Goal: Register for event/course

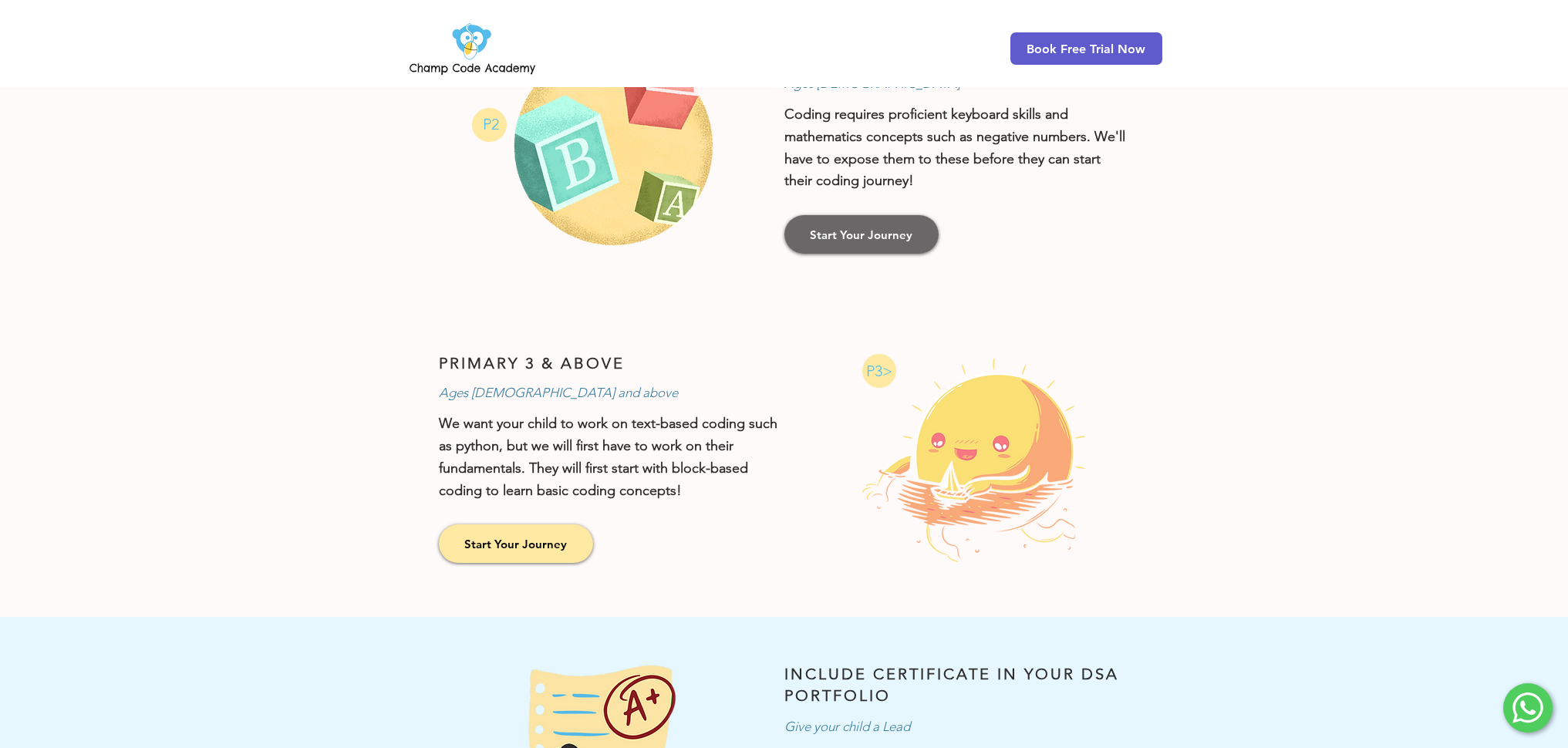
scroll to position [885, 0]
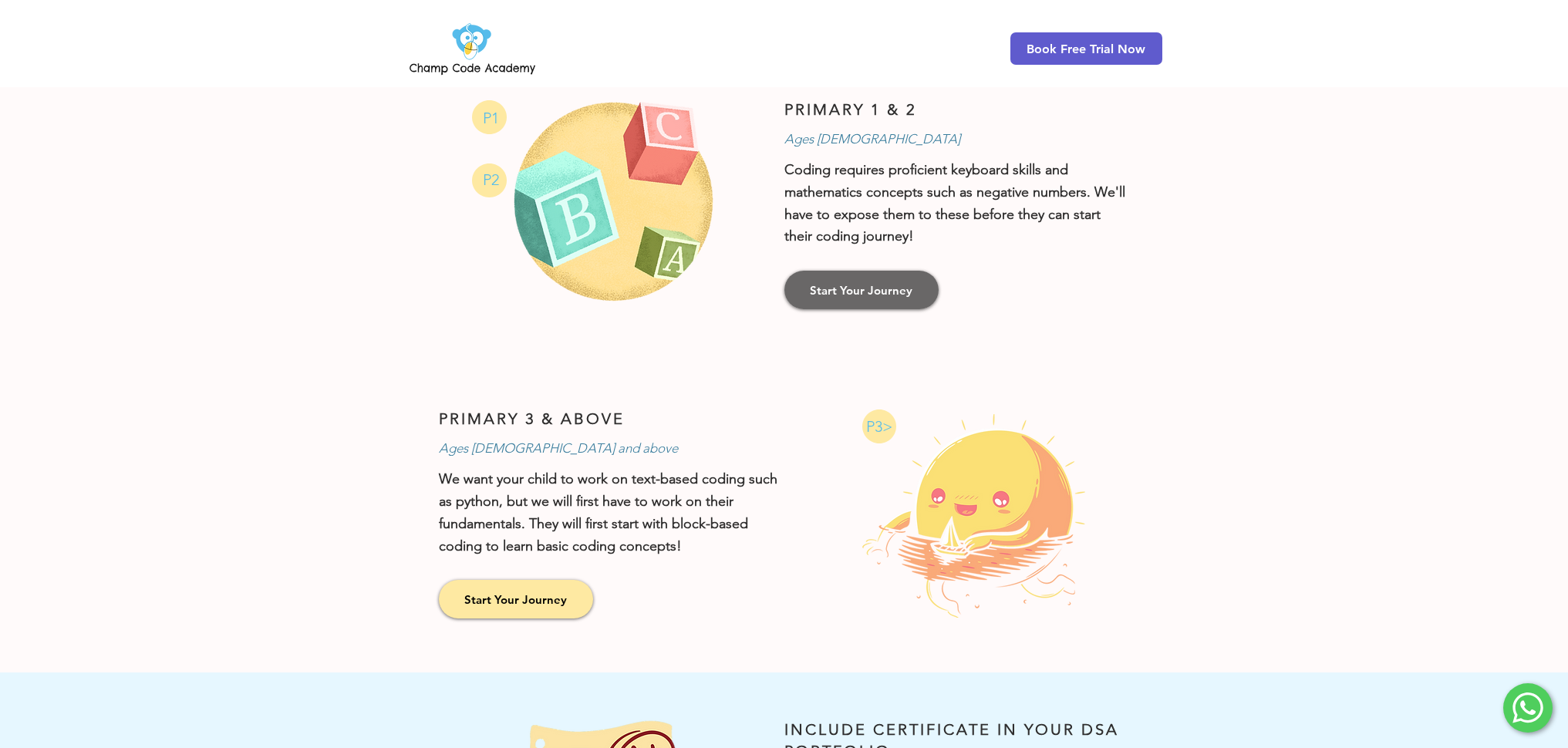
click at [894, 285] on span "Start Your Journey" at bounding box center [861, 290] width 102 height 16
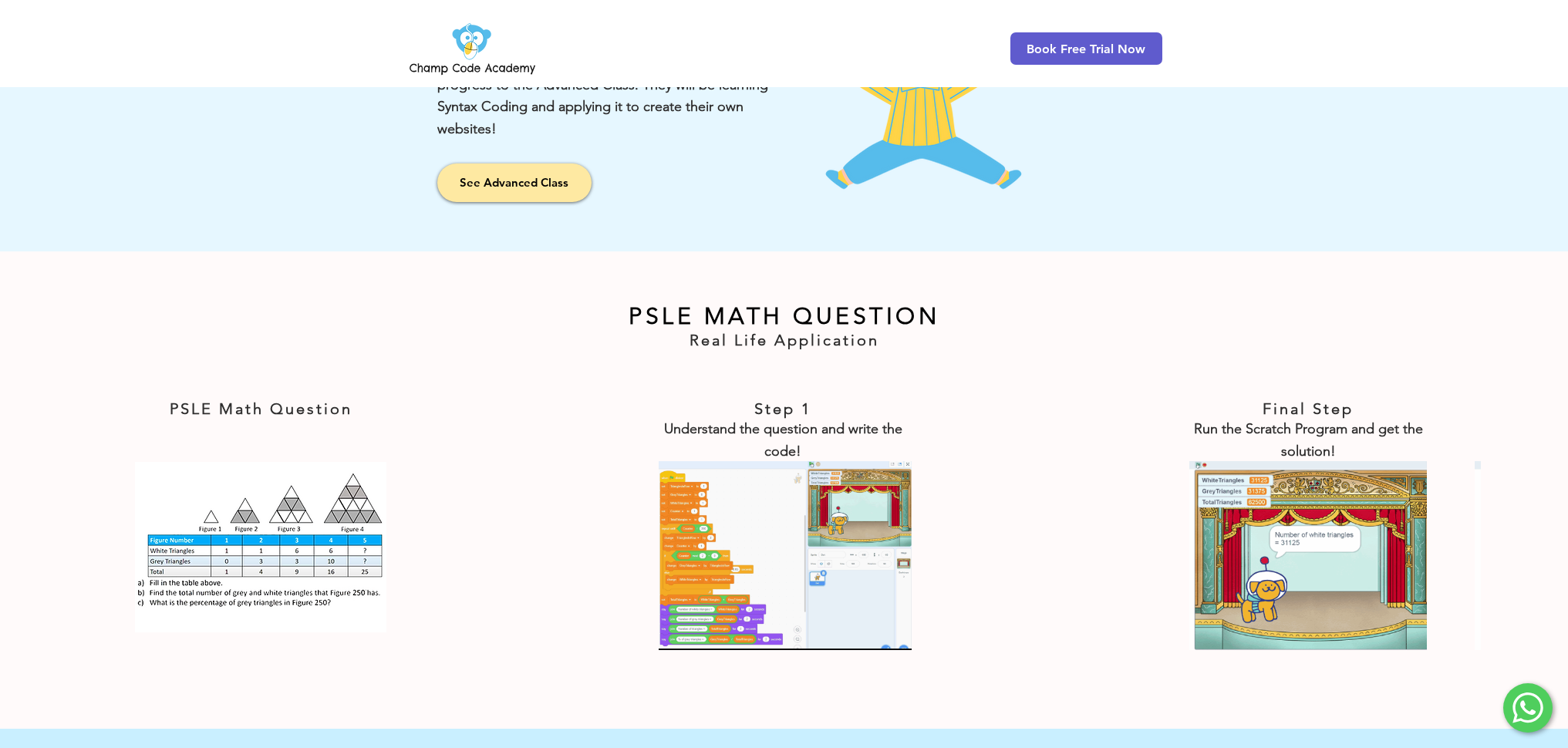
scroll to position [2541, 0]
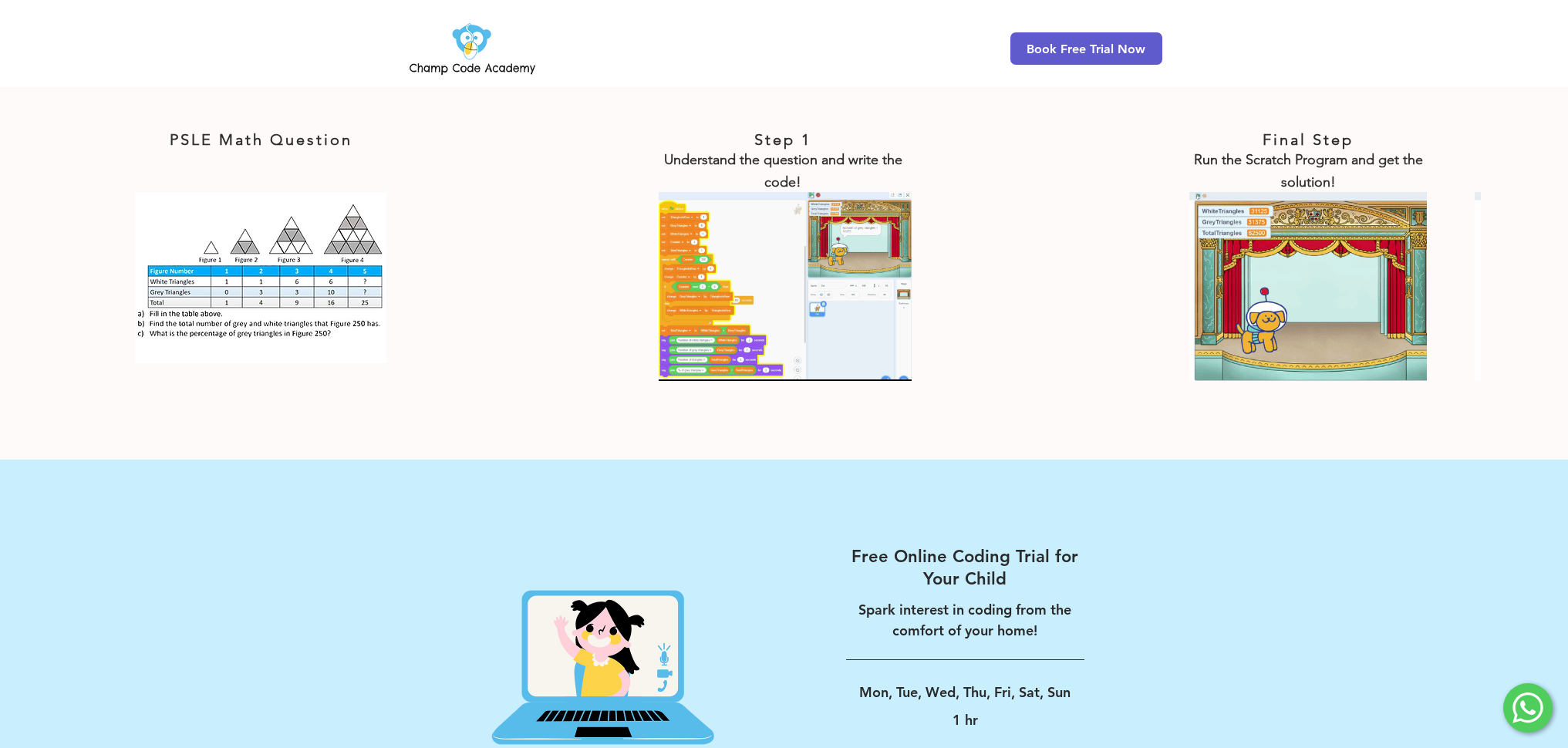
click at [295, 280] on img at bounding box center [260, 278] width 252 height 170
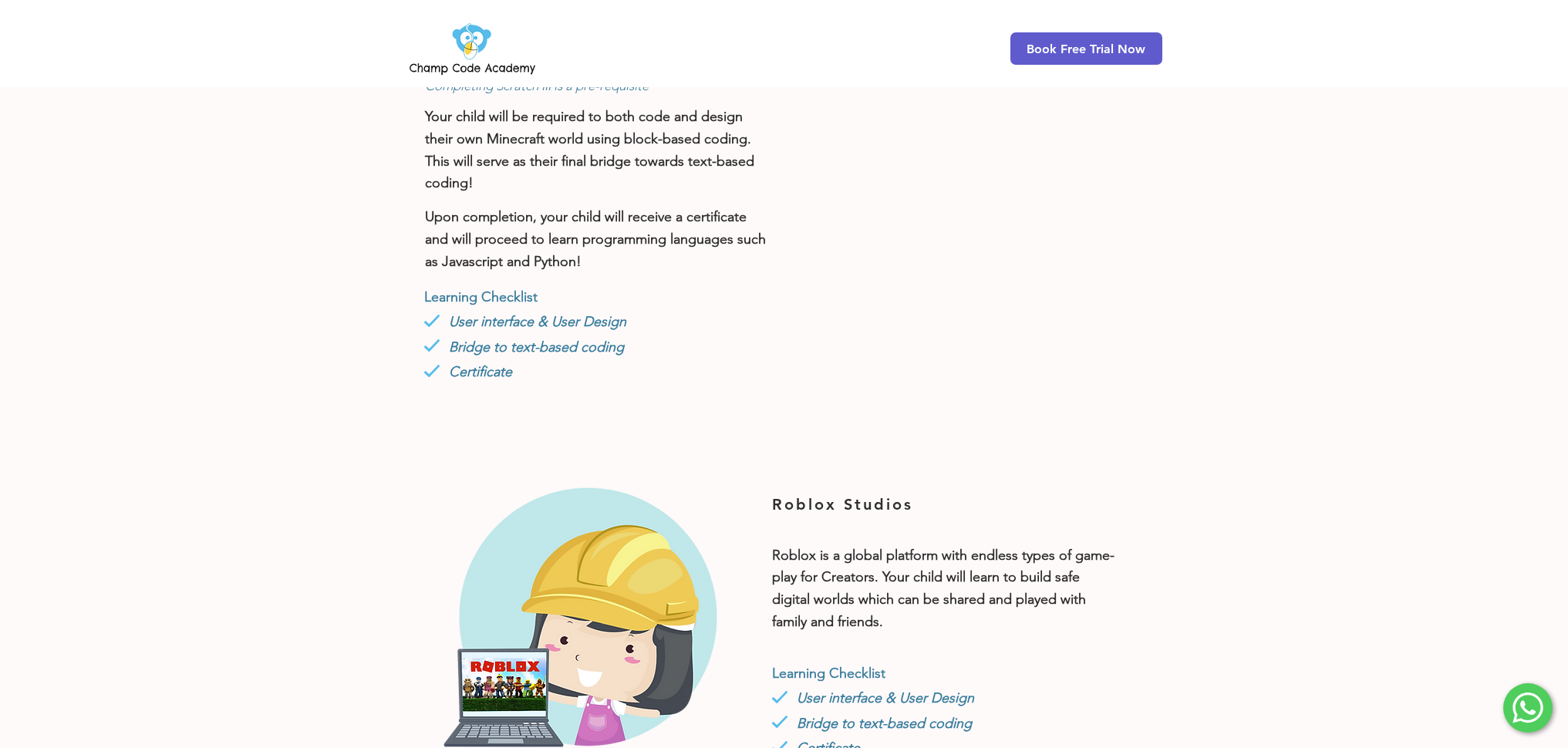
scroll to position [0, 0]
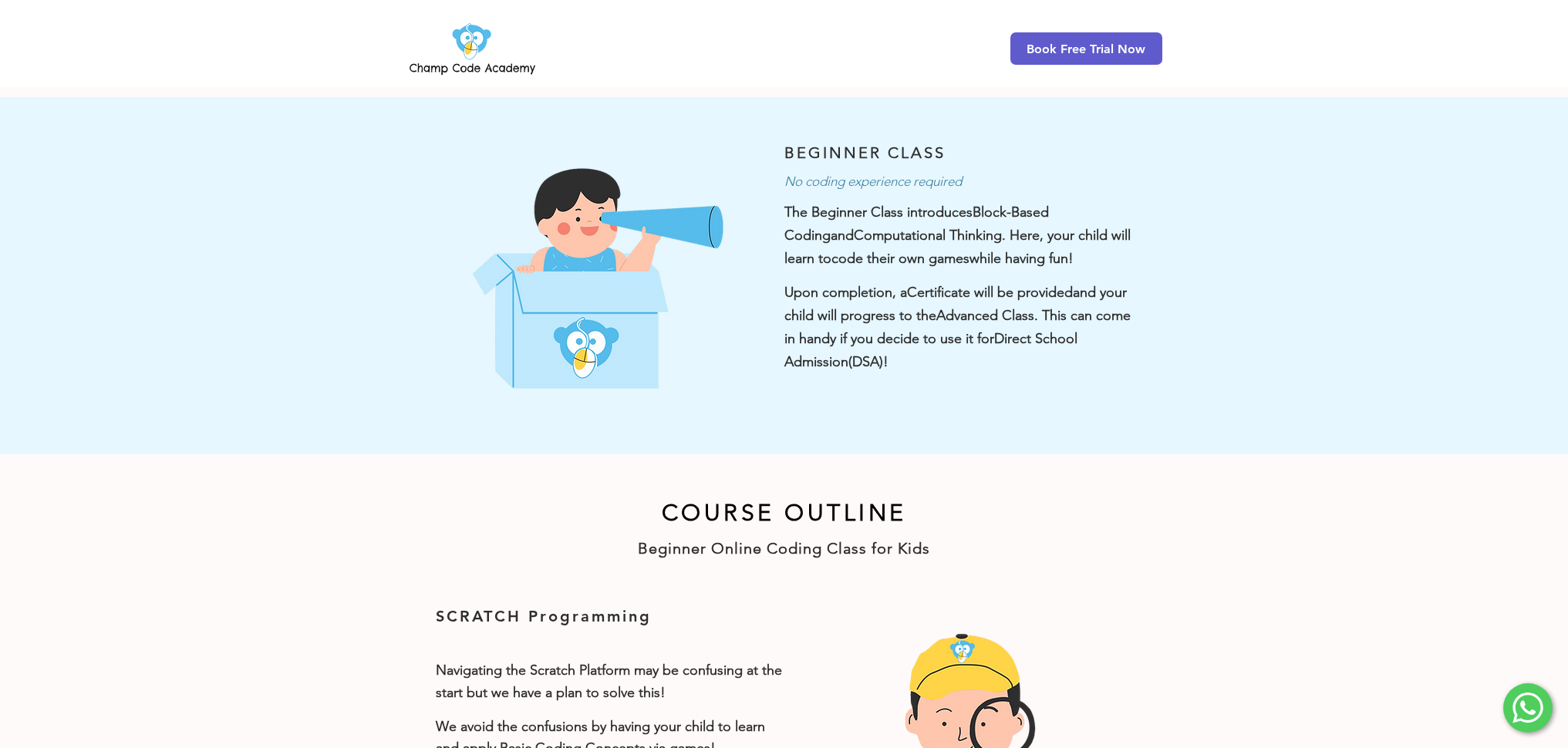
click at [470, 57] on img at bounding box center [473, 48] width 132 height 60
click at [494, 62] on img at bounding box center [473, 48] width 132 height 60
click at [488, 69] on img at bounding box center [473, 48] width 132 height 60
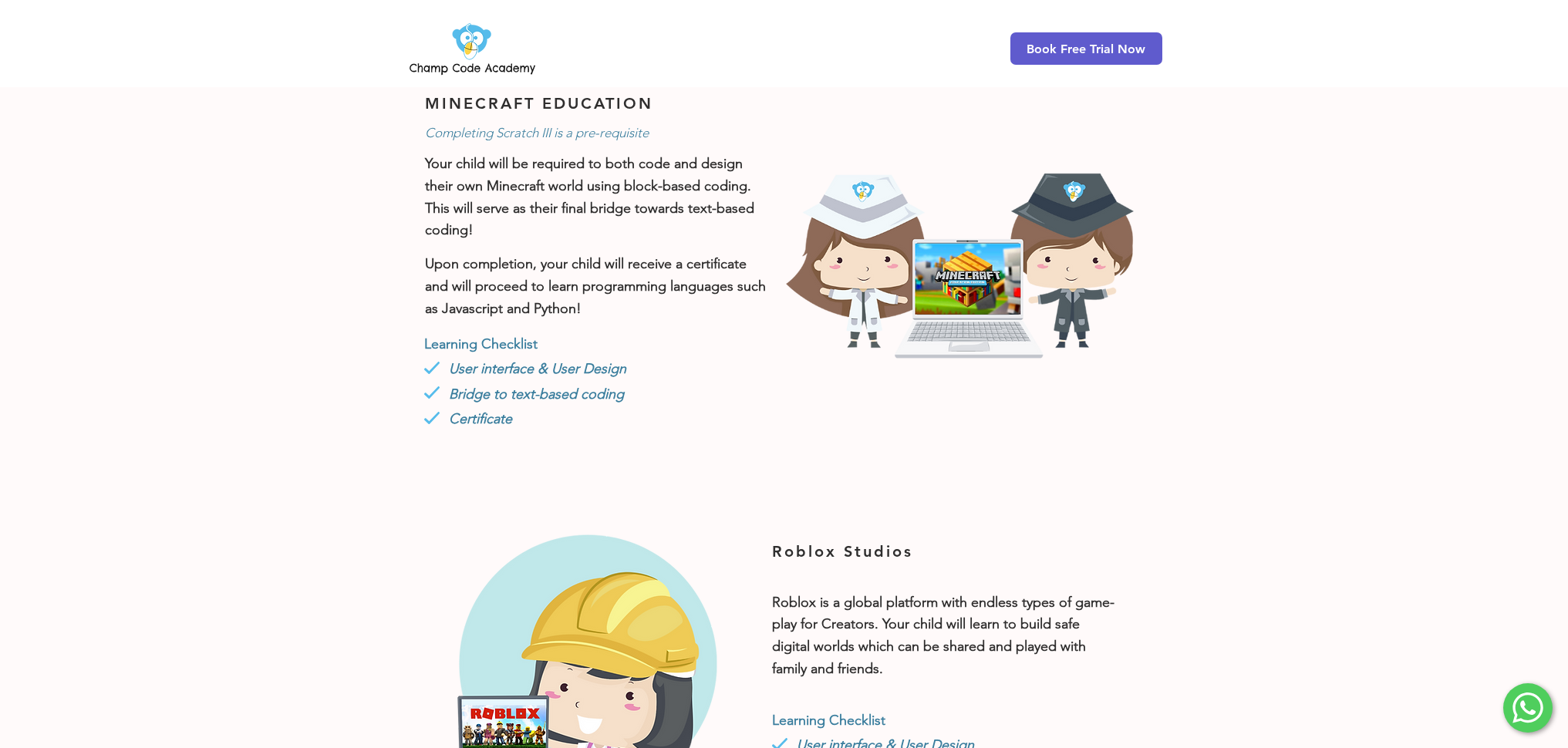
scroll to position [1263, 0]
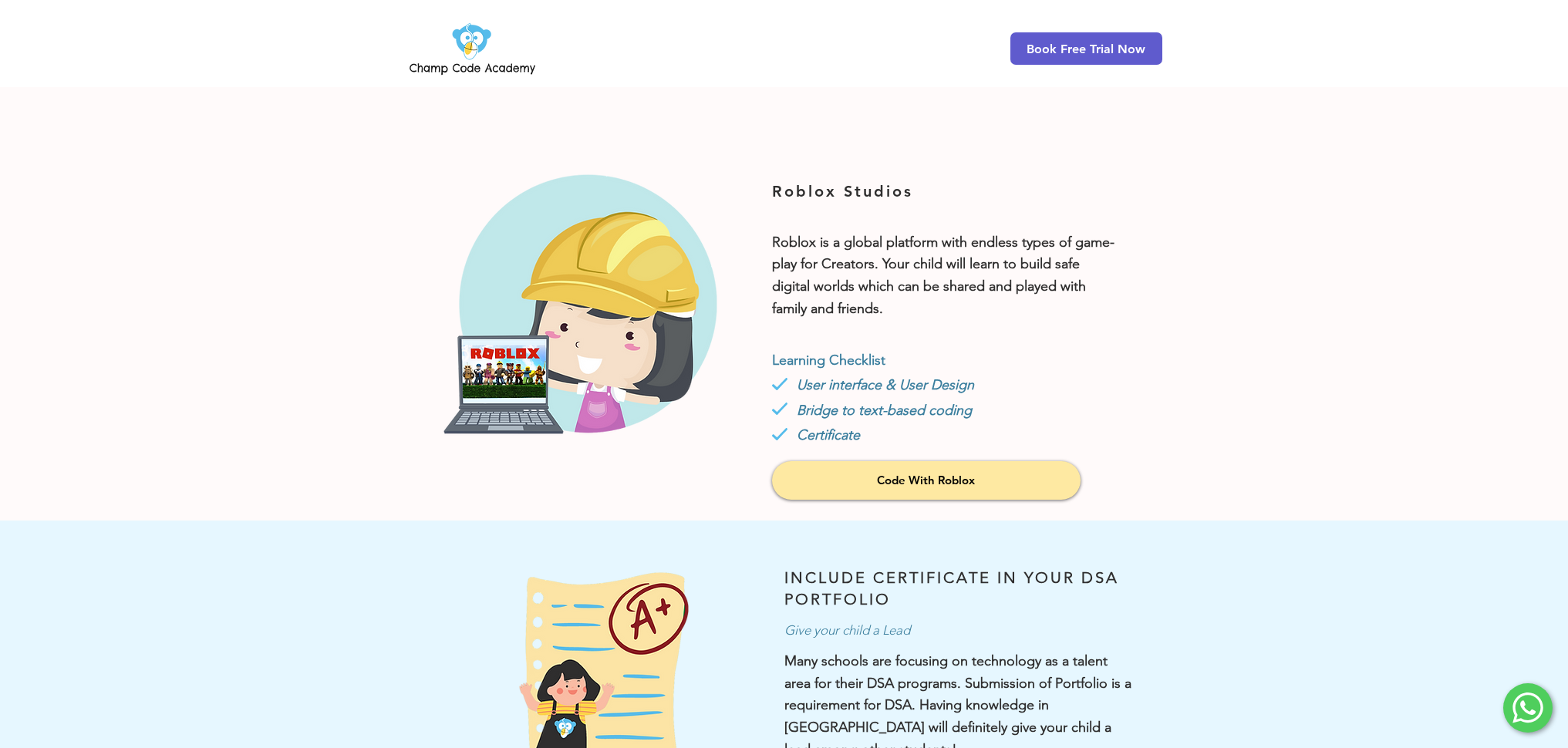
click at [799, 476] on link "Code With Roblox" at bounding box center [926, 480] width 309 height 38
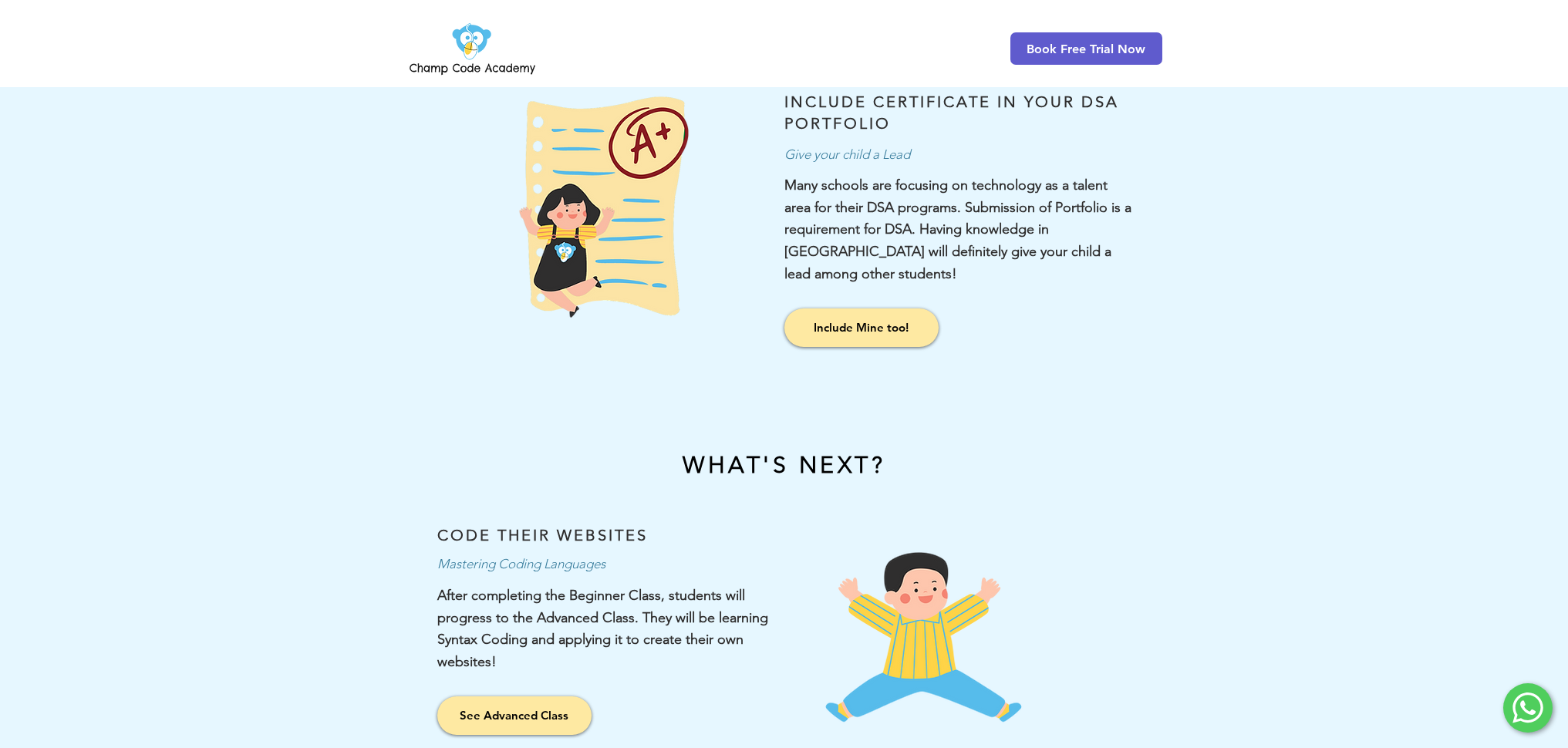
scroll to position [1793, 0]
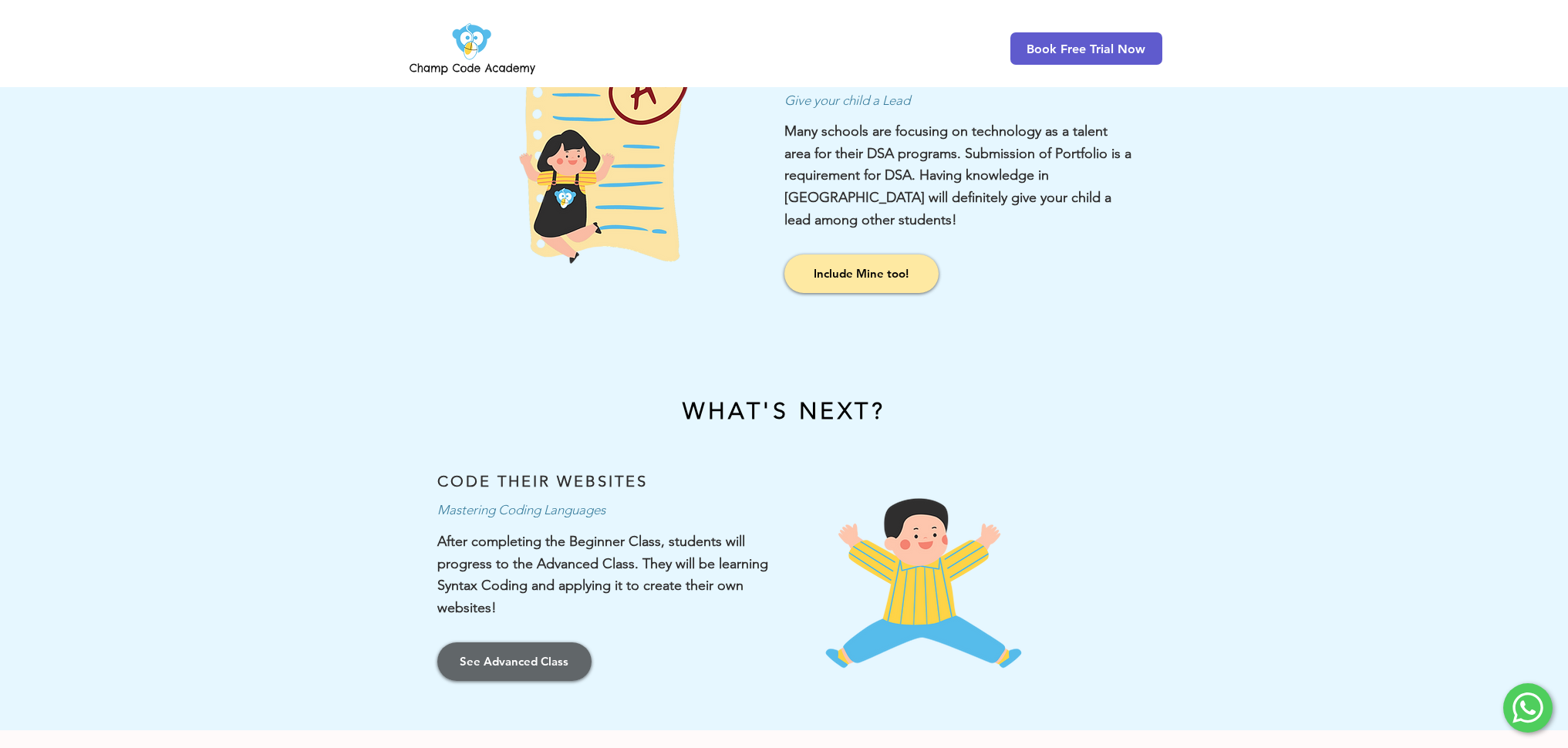
click at [530, 653] on span "See Advanced Class" at bounding box center [515, 661] width 109 height 16
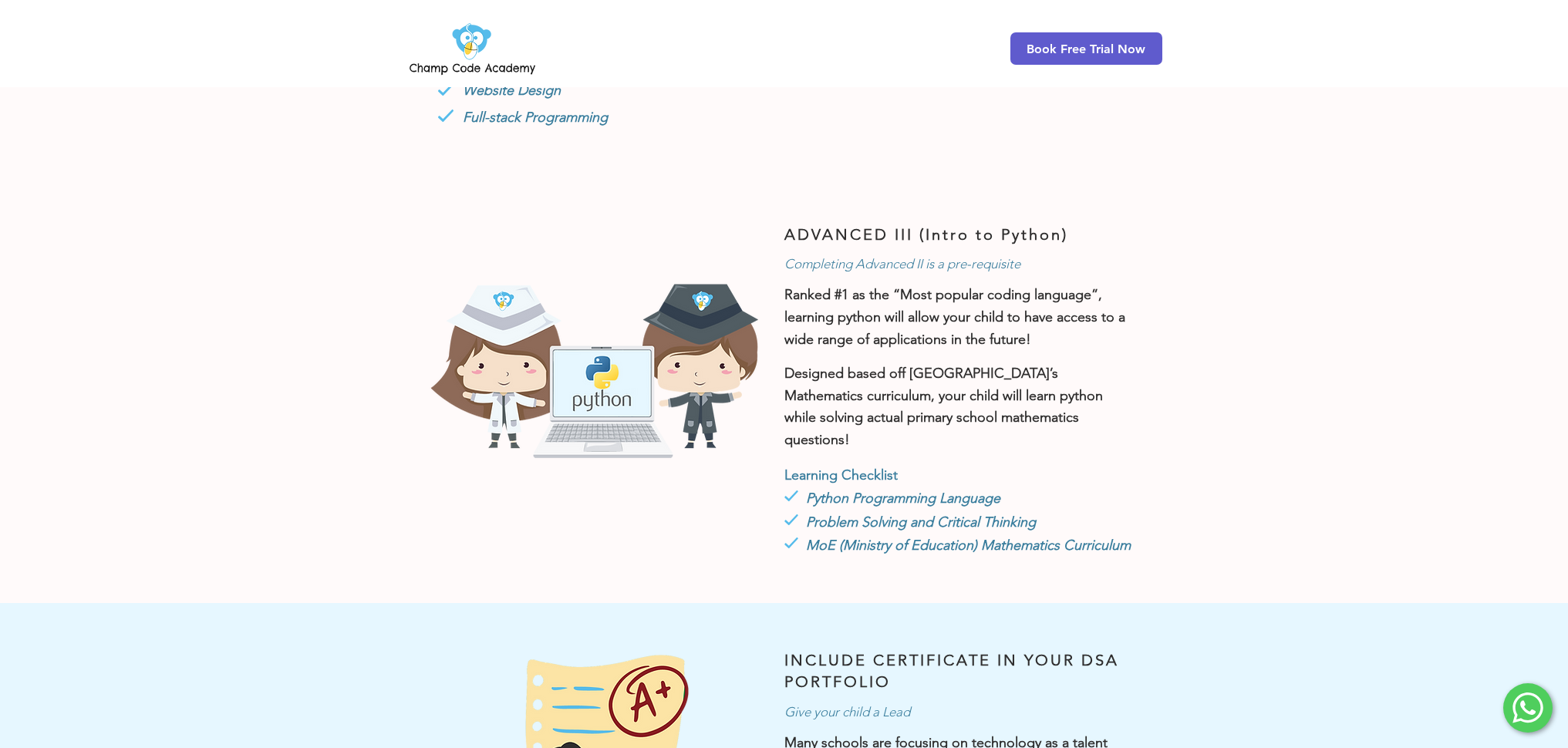
scroll to position [1166, 0]
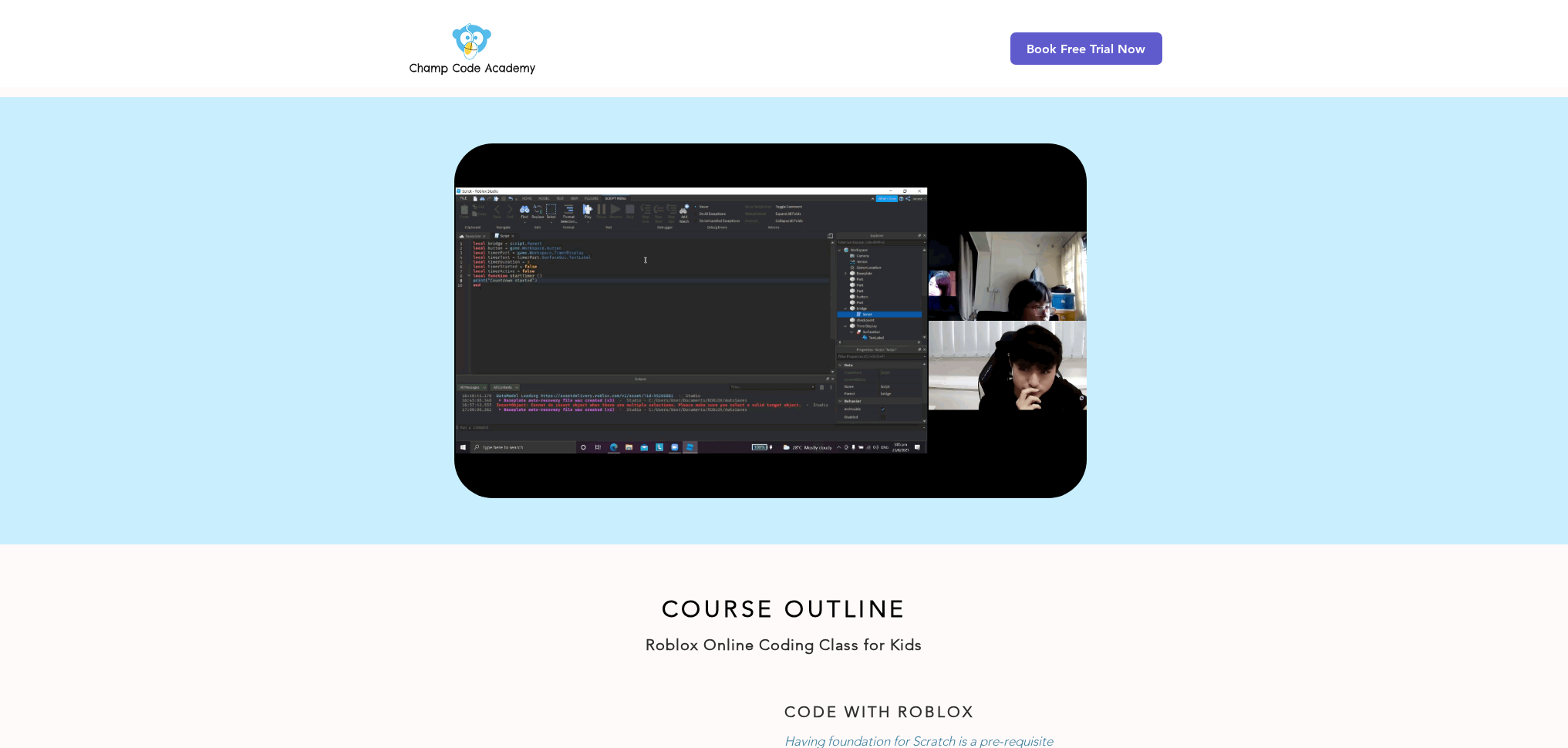
click at [822, 451] on img "main content" at bounding box center [770, 320] width 632 height 355
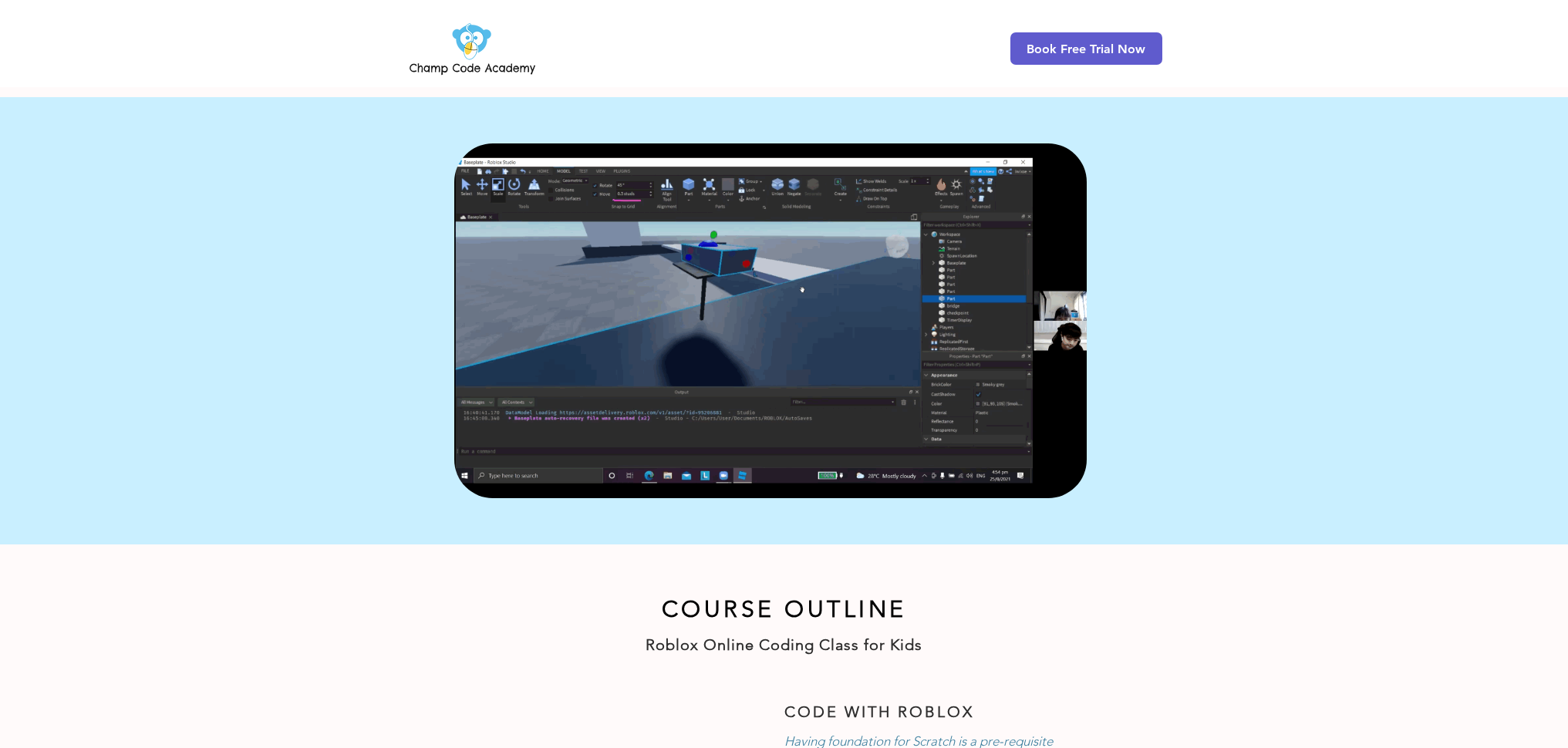
click at [816, 373] on img "main content" at bounding box center [770, 320] width 632 height 355
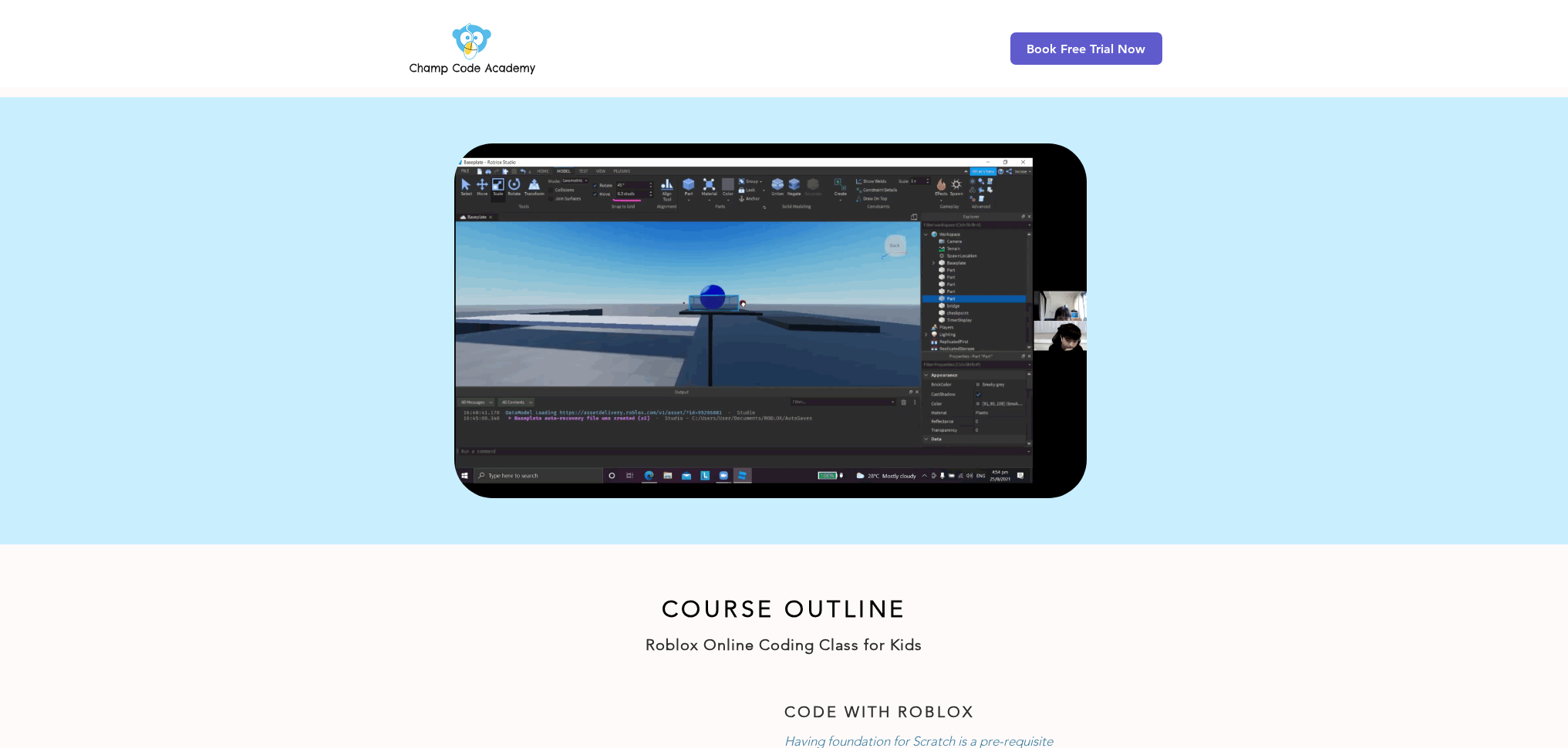
click at [816, 373] on img "main content" at bounding box center [770, 320] width 632 height 355
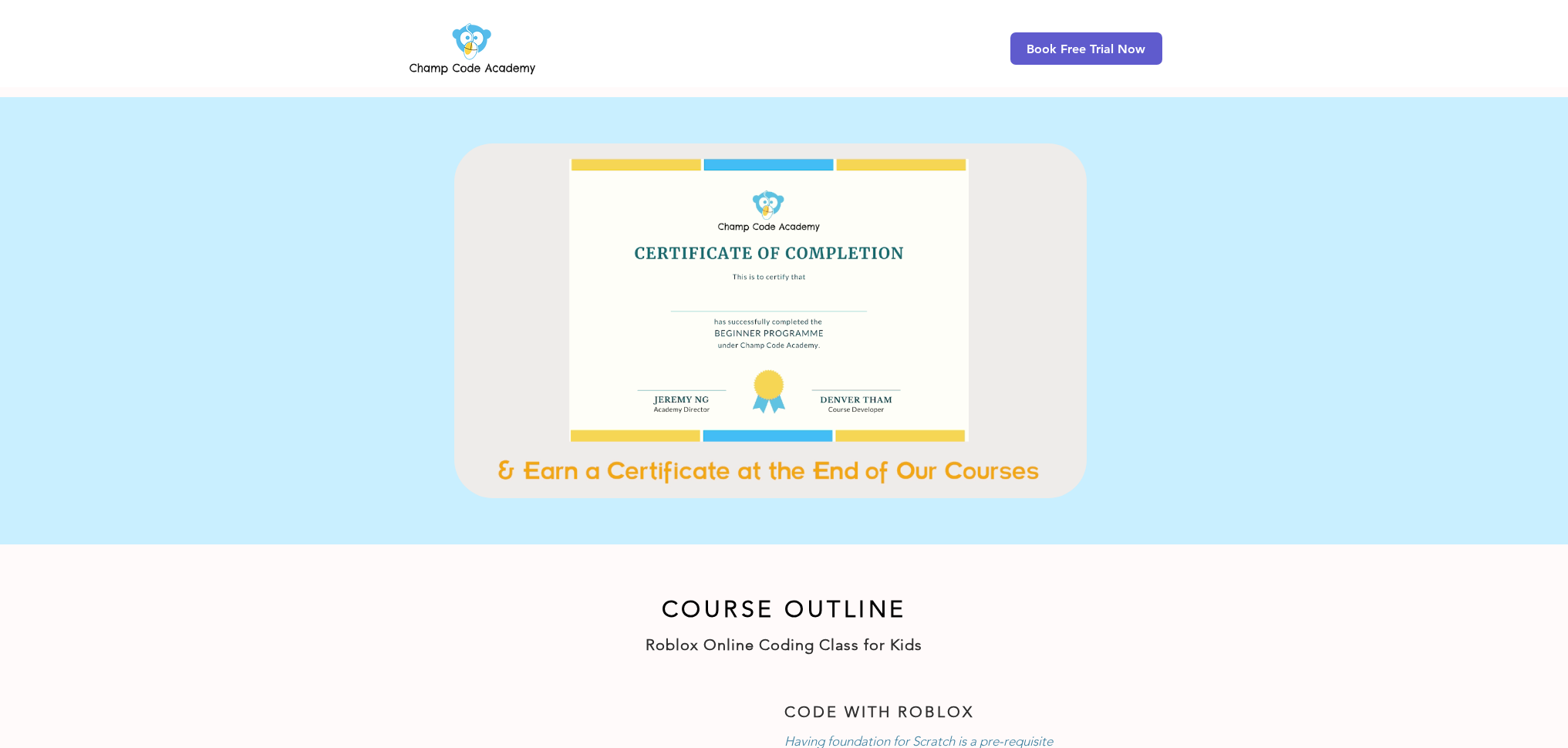
click at [816, 373] on img "main content" at bounding box center [770, 320] width 632 height 355
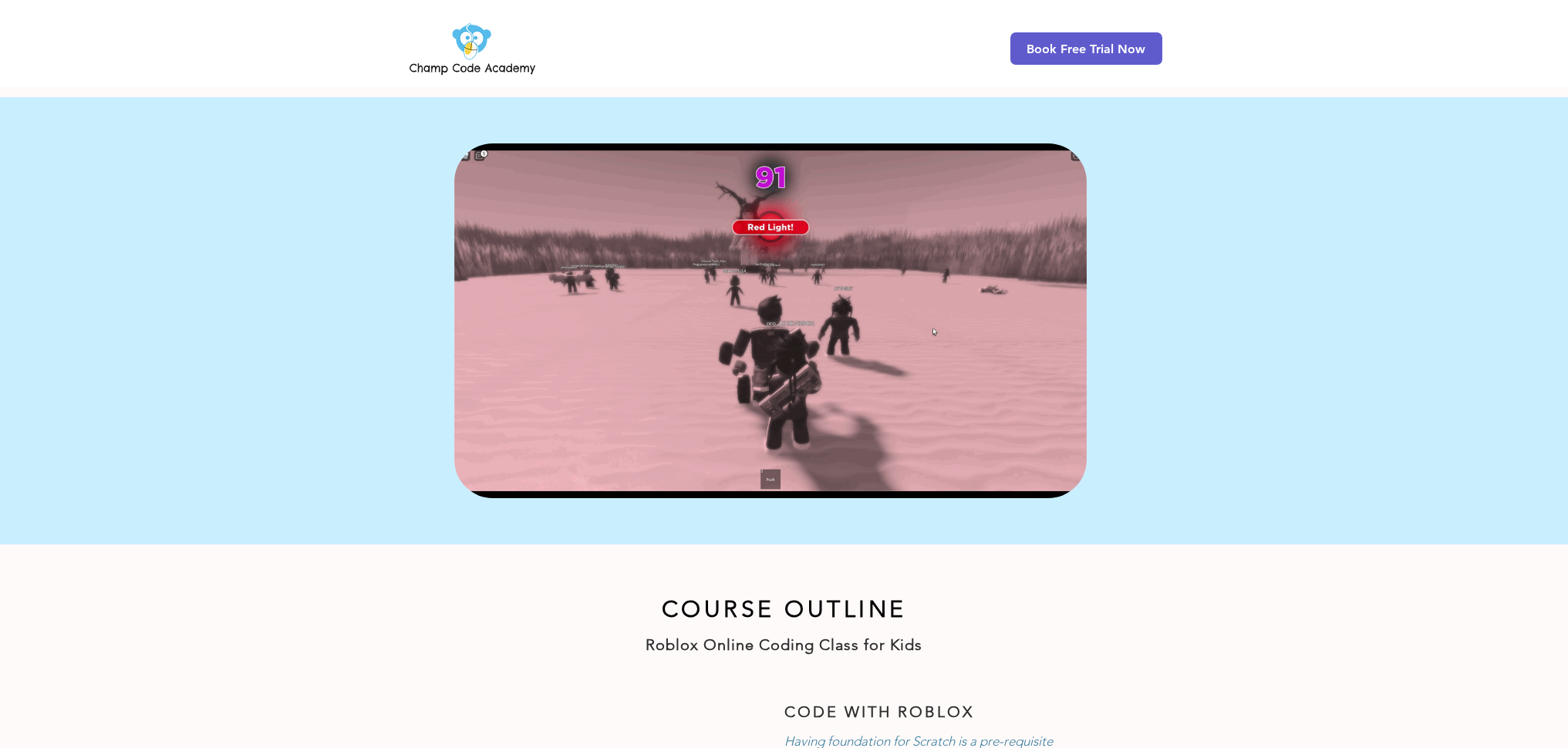
click at [489, 66] on img at bounding box center [473, 48] width 132 height 60
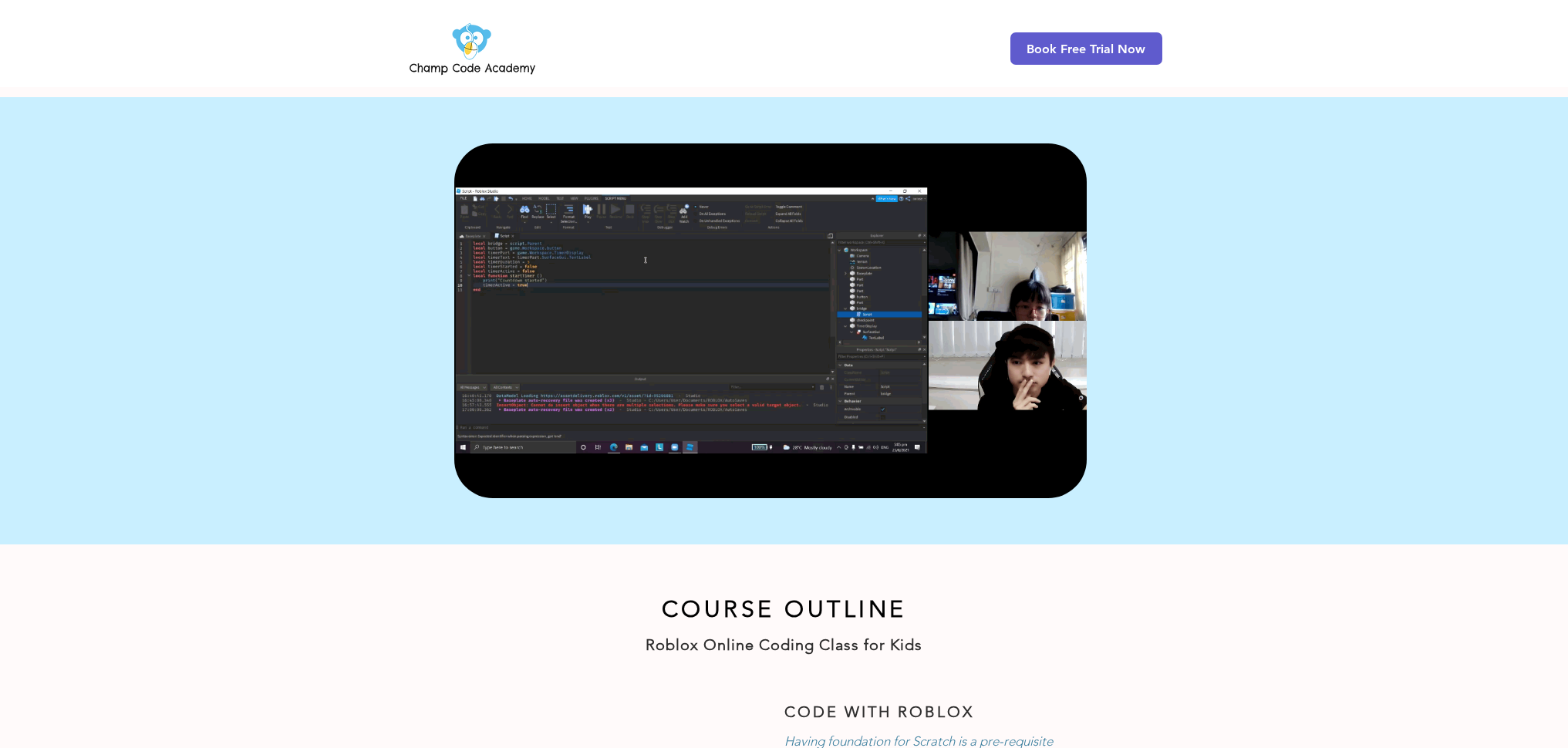
click at [468, 49] on img at bounding box center [473, 48] width 132 height 60
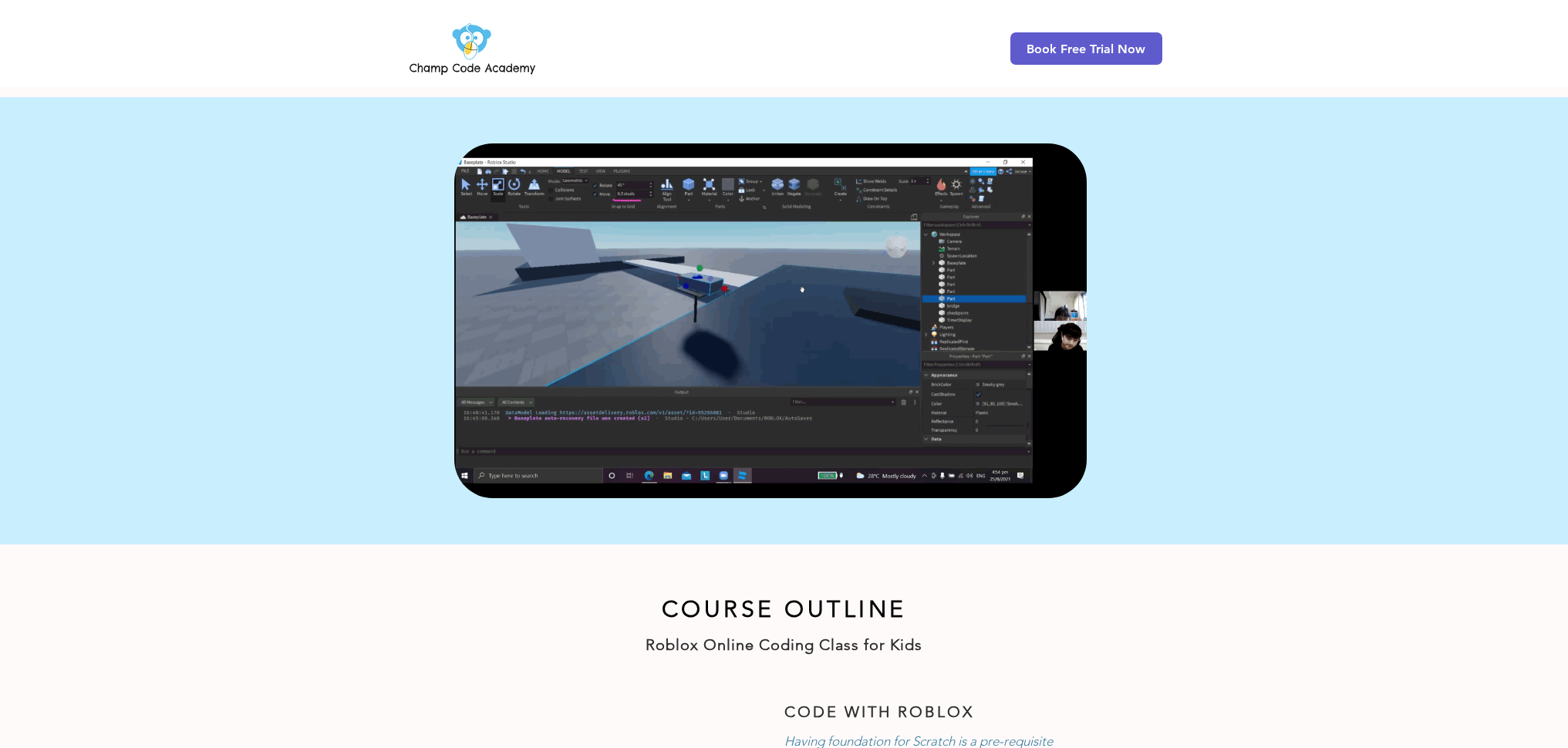
click at [468, 48] on img at bounding box center [473, 48] width 132 height 60
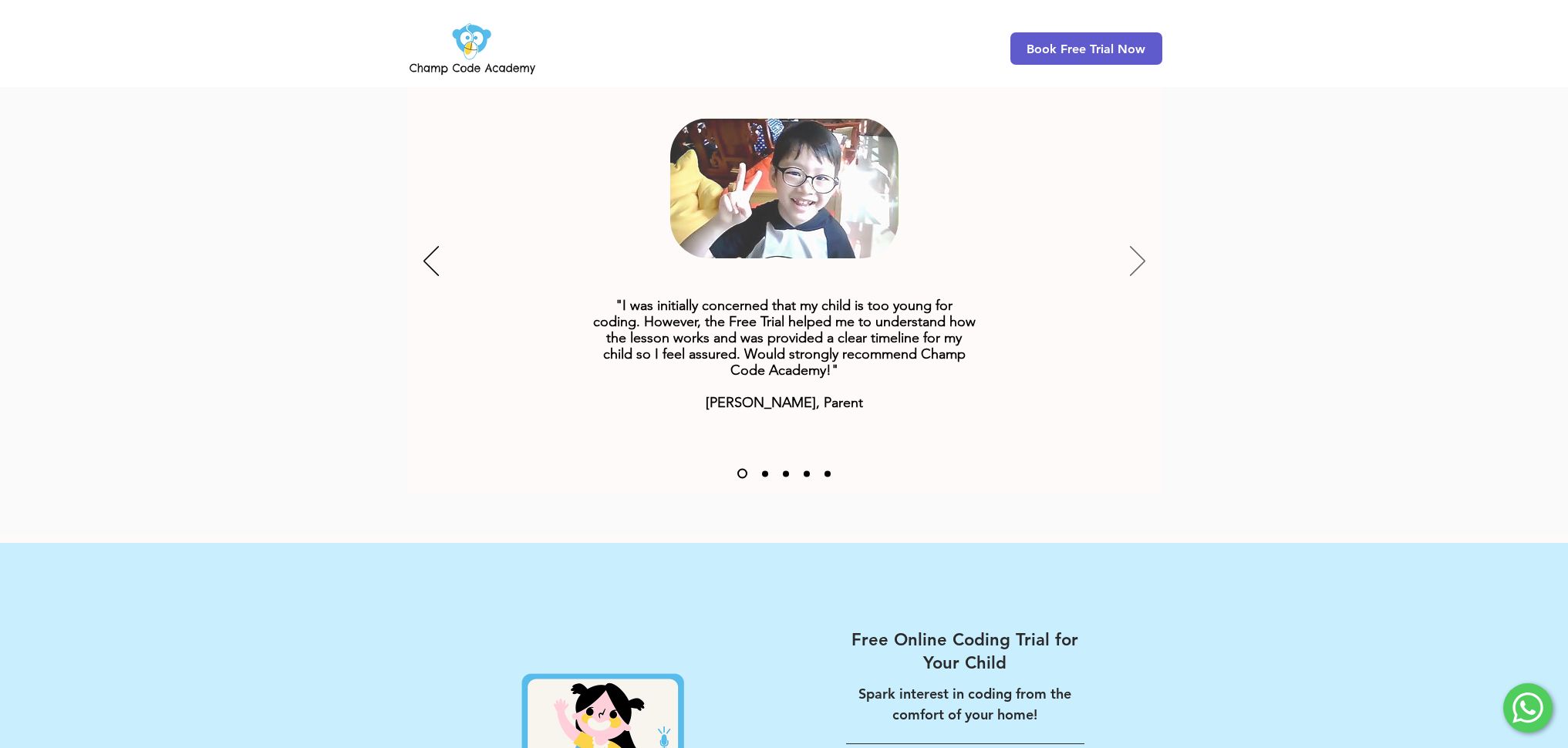
scroll to position [1989, 0]
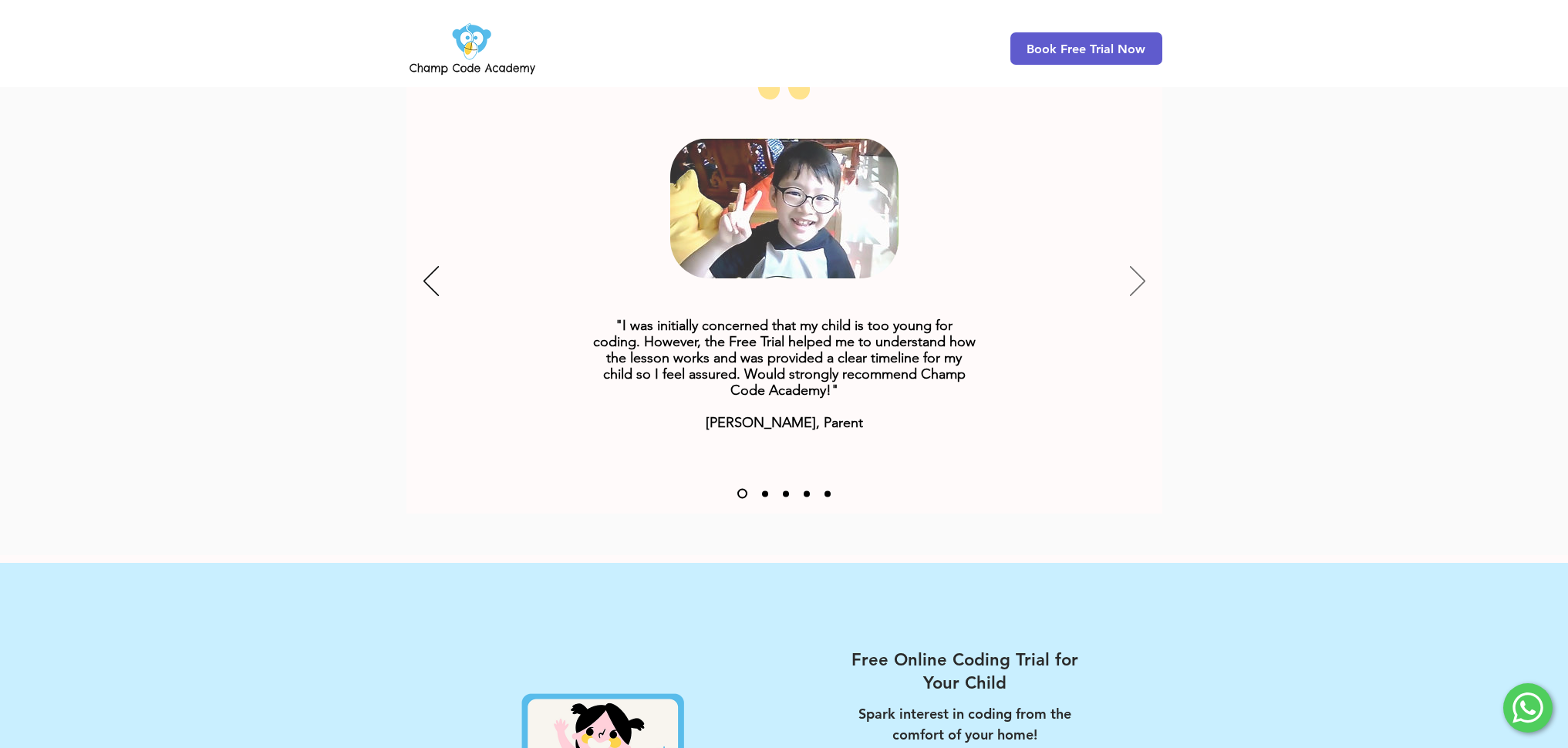
click at [1140, 237] on div "Slideshow" at bounding box center [784, 282] width 756 height 463
click at [1131, 266] on icon "Next" at bounding box center [1137, 280] width 15 height 30
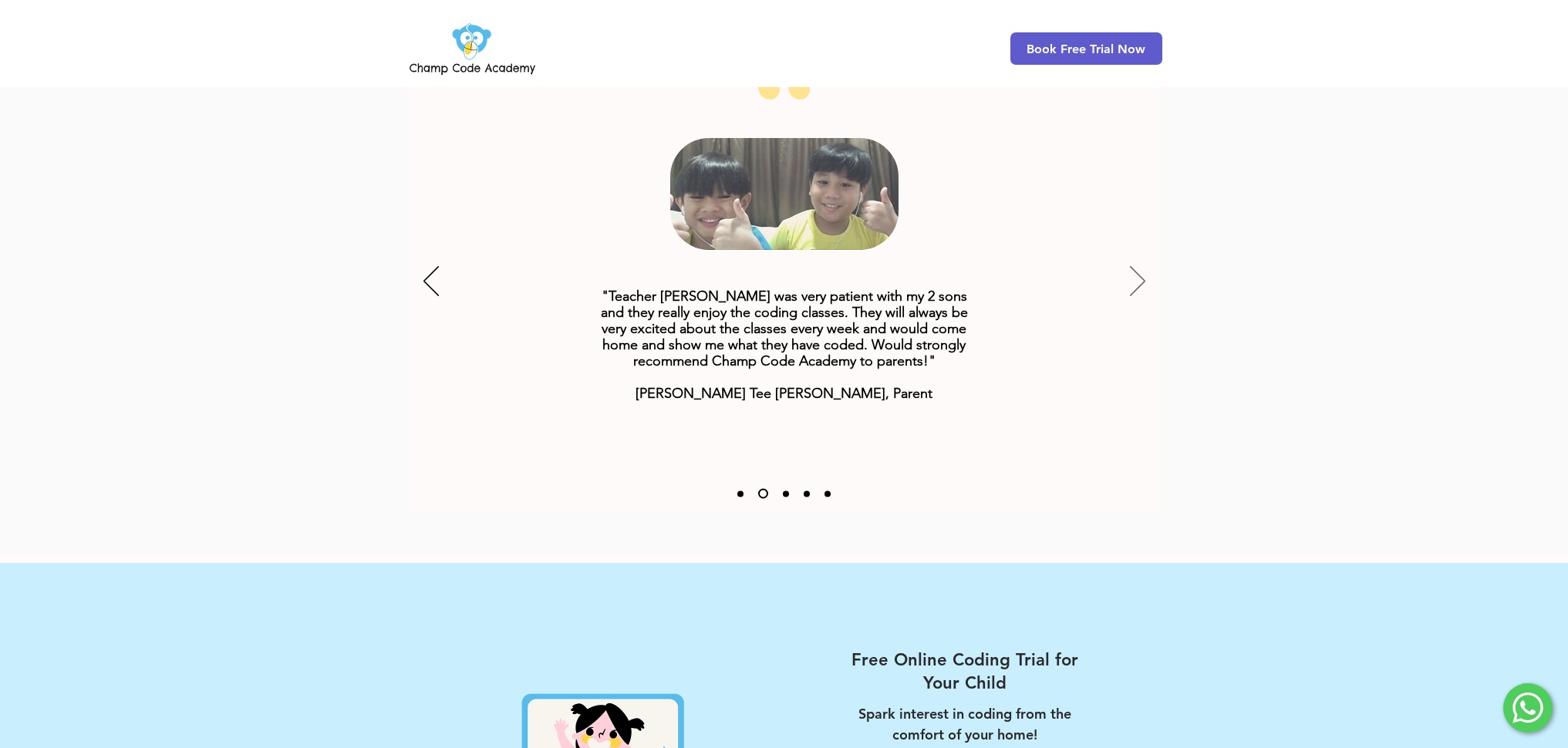
click at [1131, 266] on icon "Next" at bounding box center [1137, 280] width 15 height 30
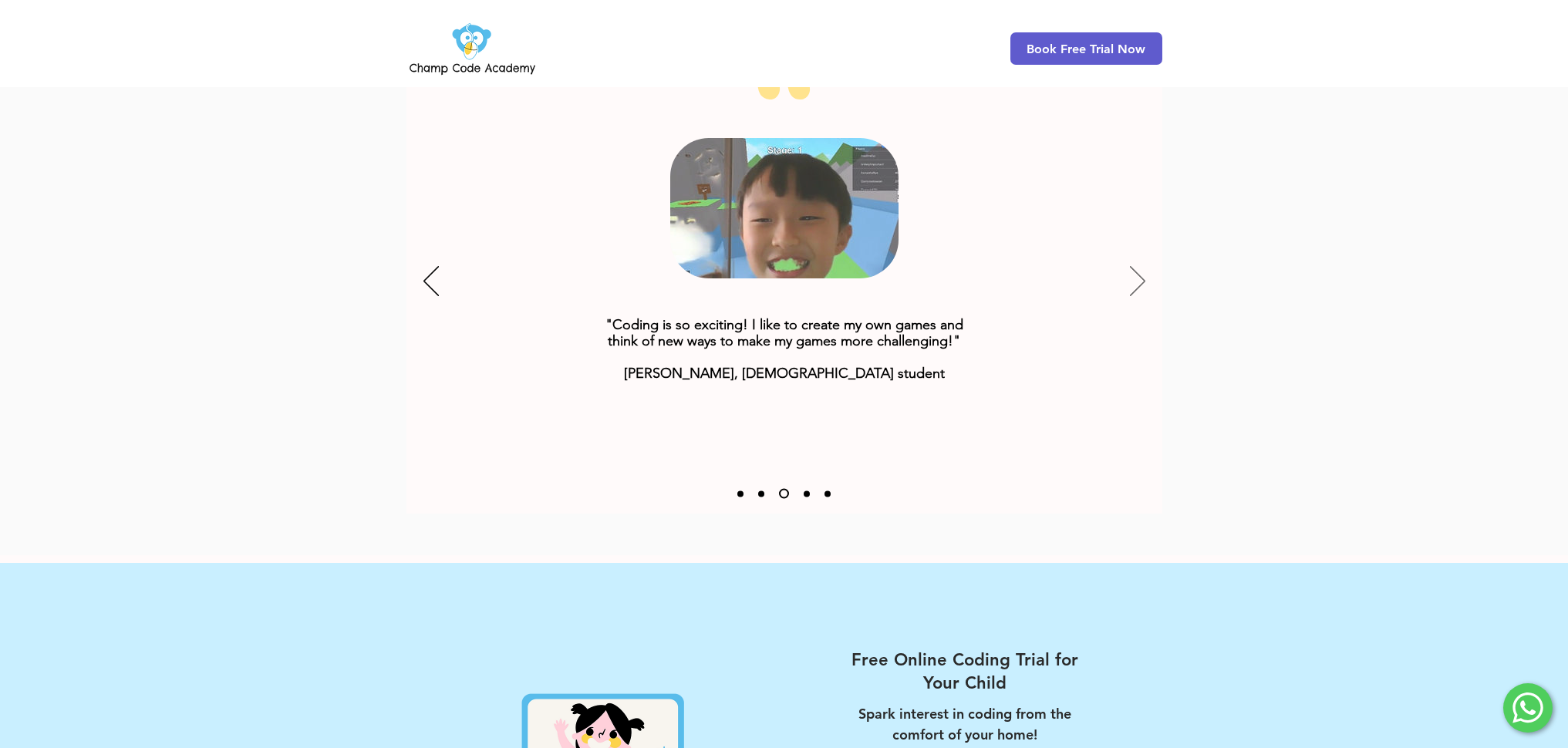
click at [1131, 266] on icon "Next" at bounding box center [1137, 280] width 15 height 30
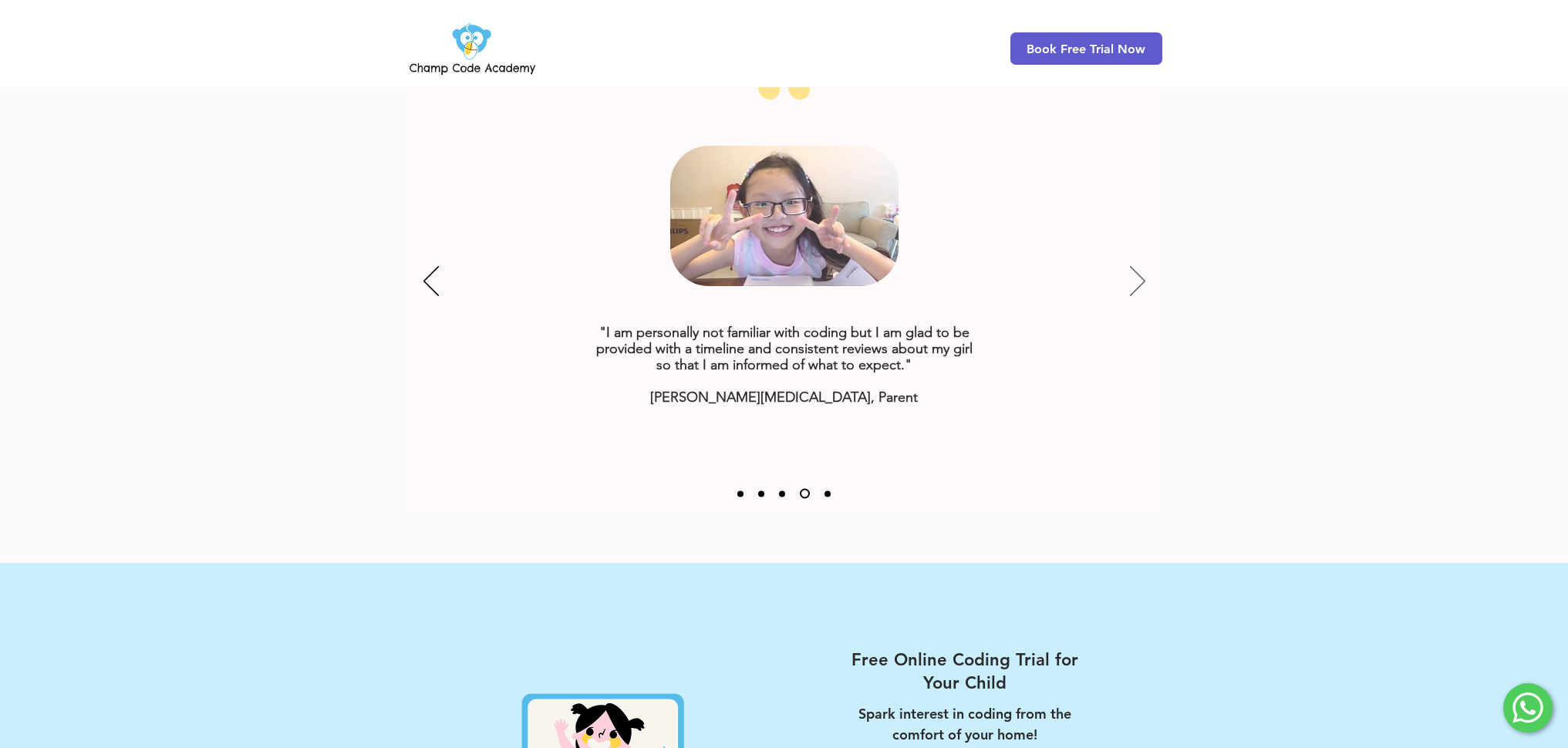
click at [1131, 266] on icon "Next" at bounding box center [1137, 280] width 15 height 30
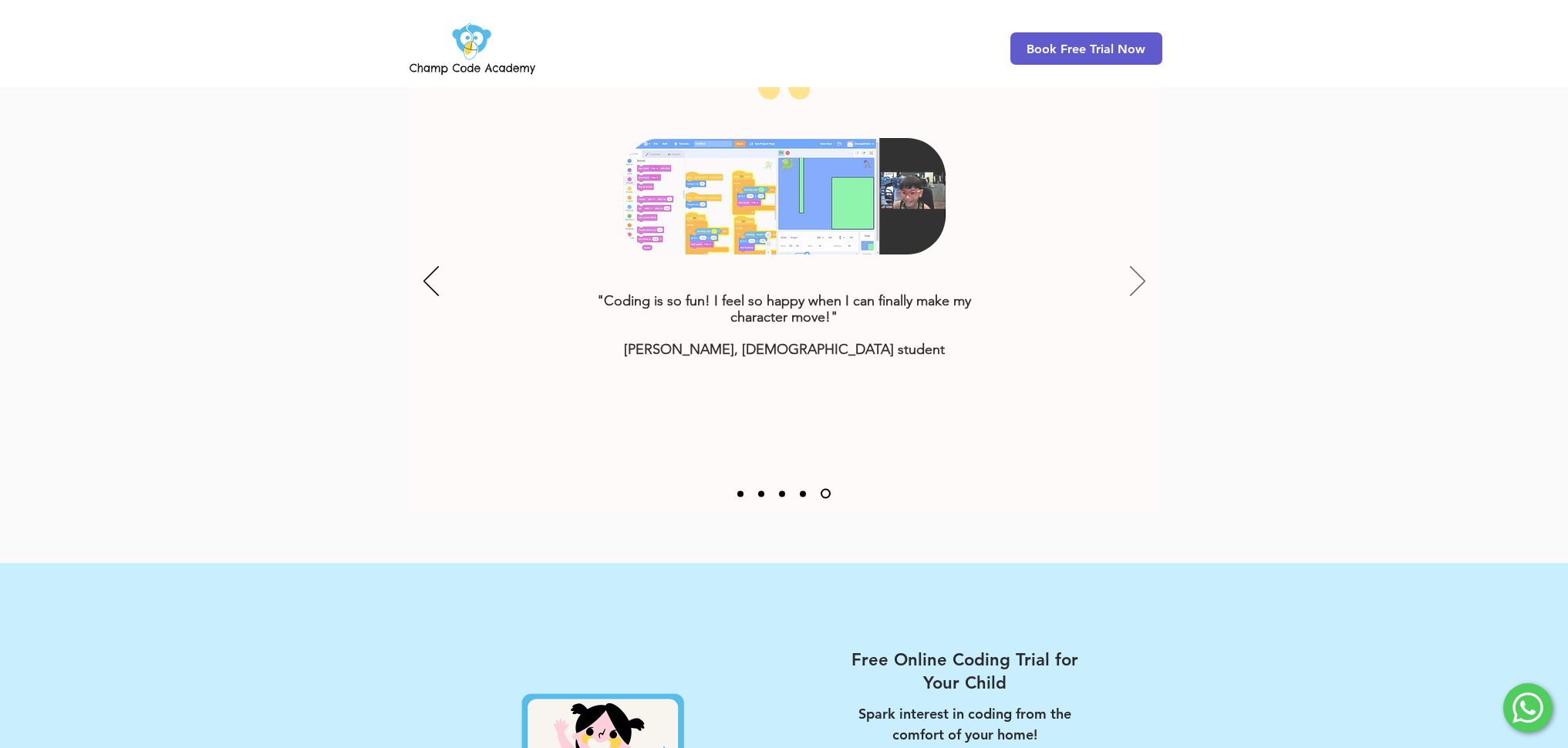
click at [1131, 266] on icon "Next" at bounding box center [1137, 280] width 15 height 30
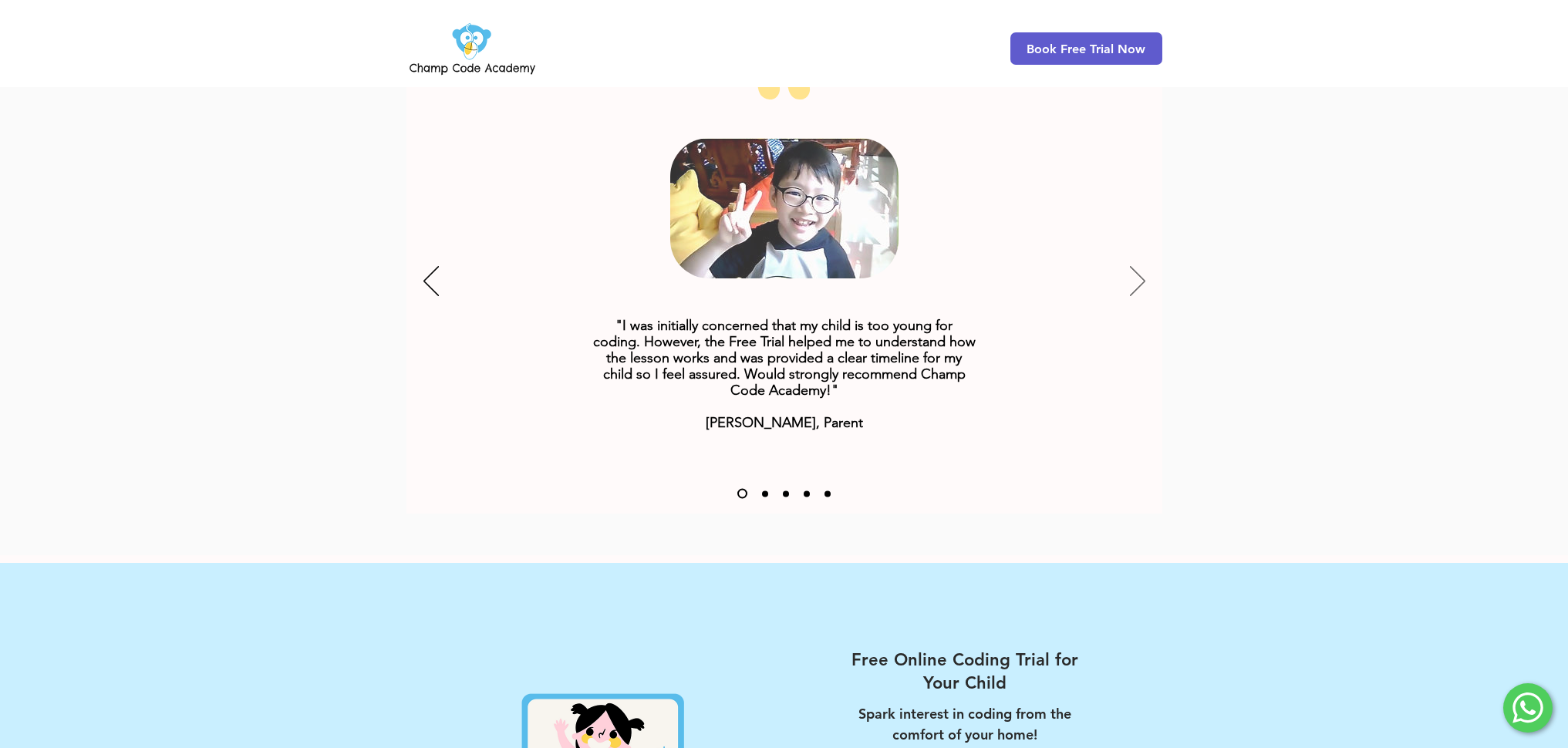
click at [1131, 266] on icon "Next" at bounding box center [1137, 280] width 15 height 30
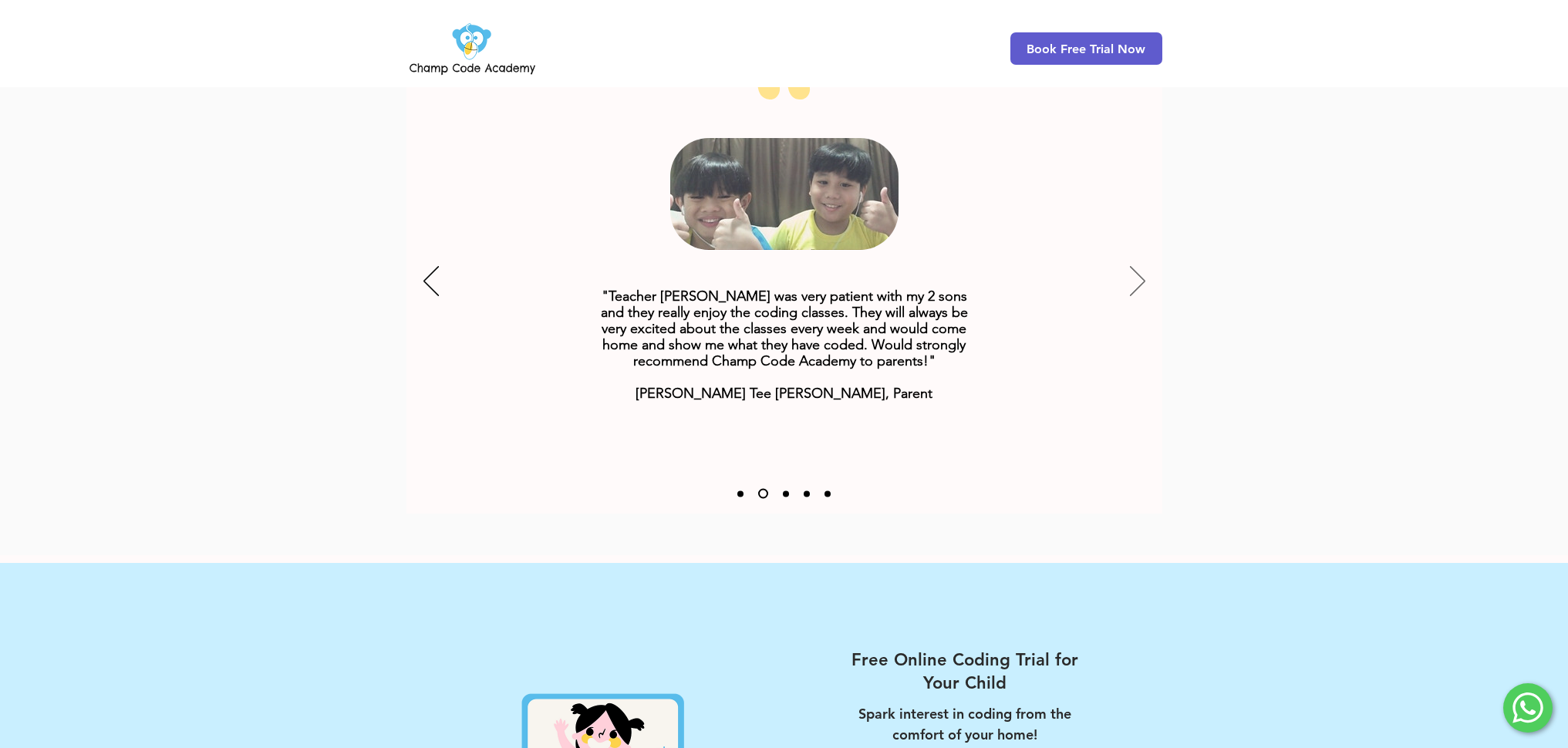
click at [1131, 266] on icon "Next" at bounding box center [1137, 280] width 15 height 30
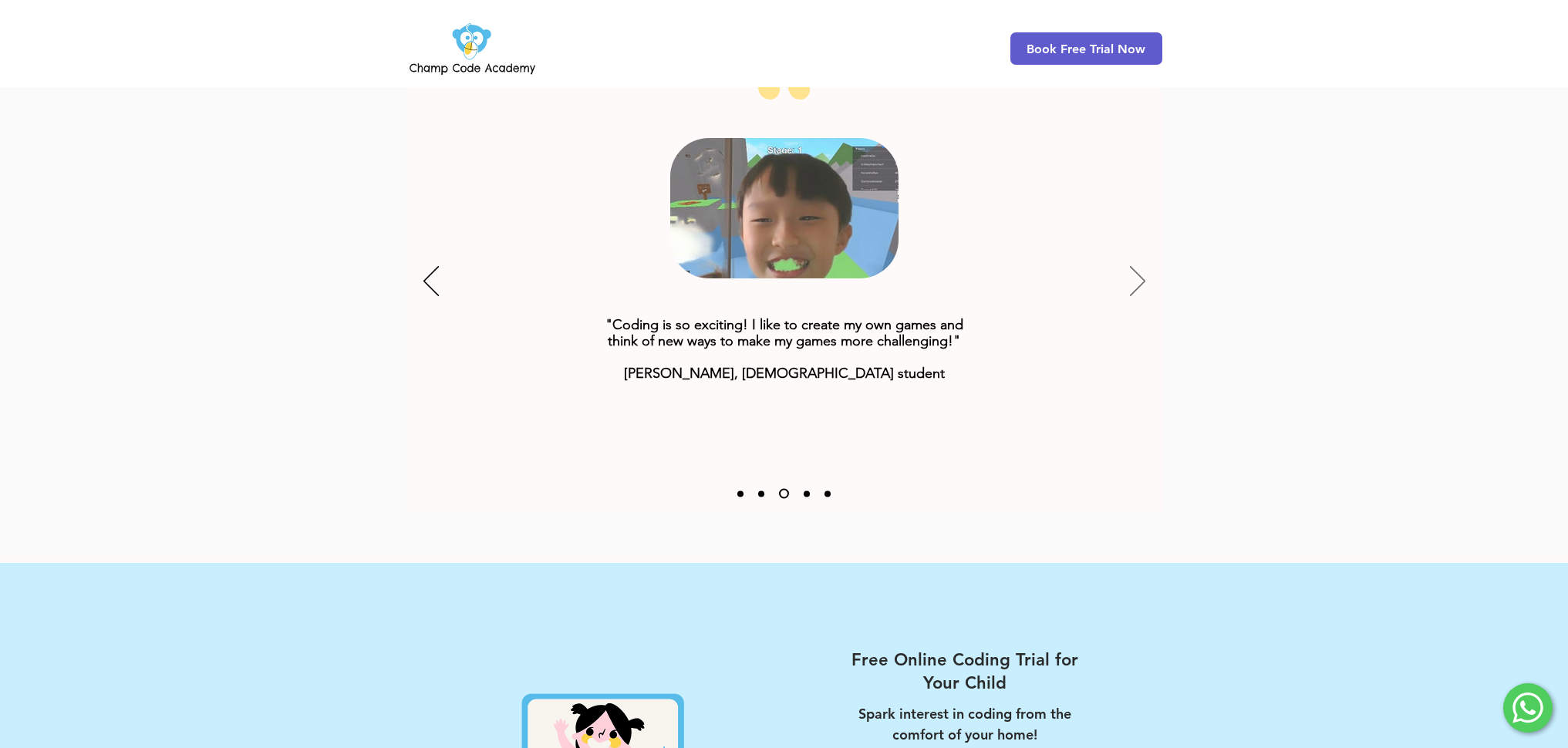
click at [1131, 266] on icon "Next" at bounding box center [1137, 280] width 15 height 30
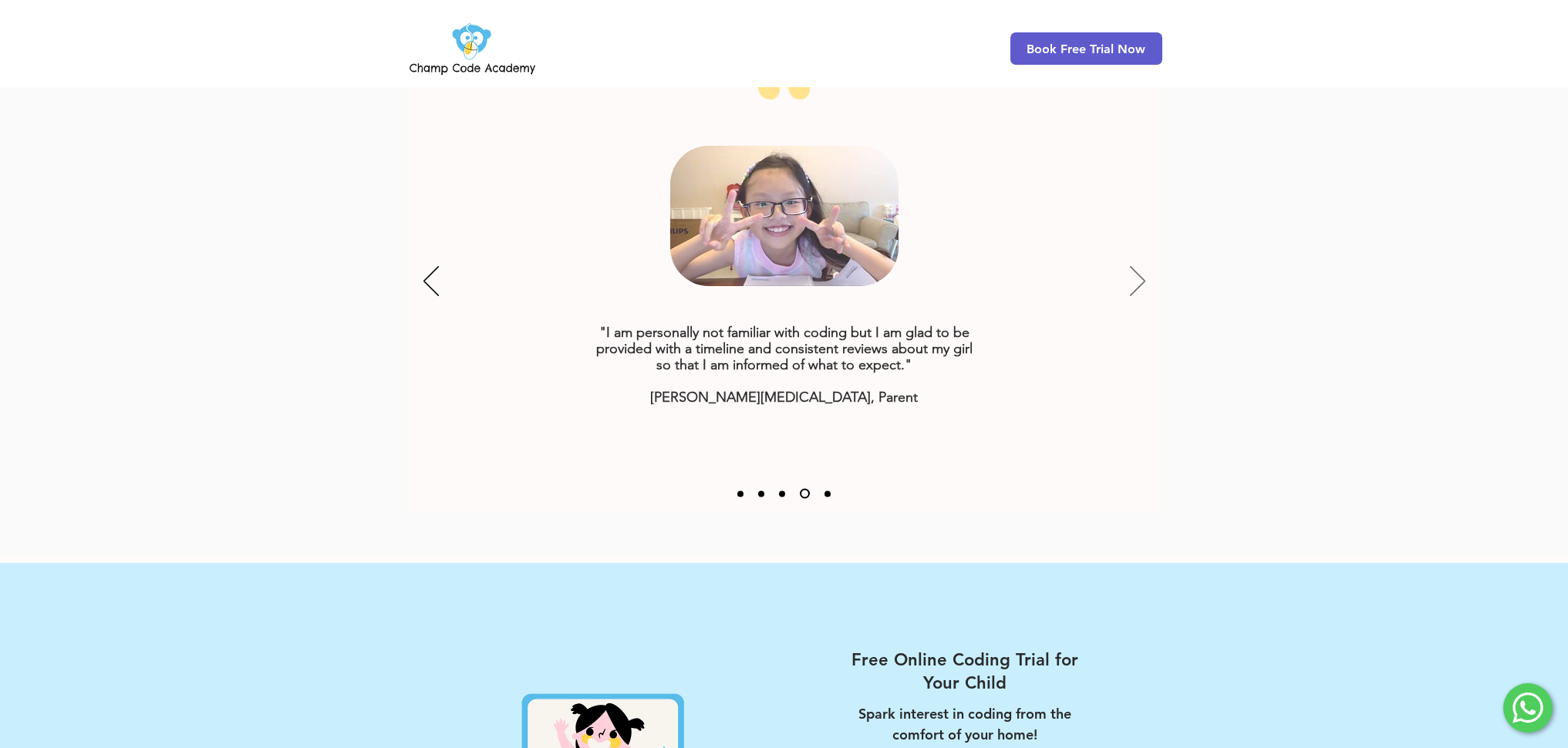
click at [1131, 266] on icon "Next" at bounding box center [1137, 280] width 15 height 30
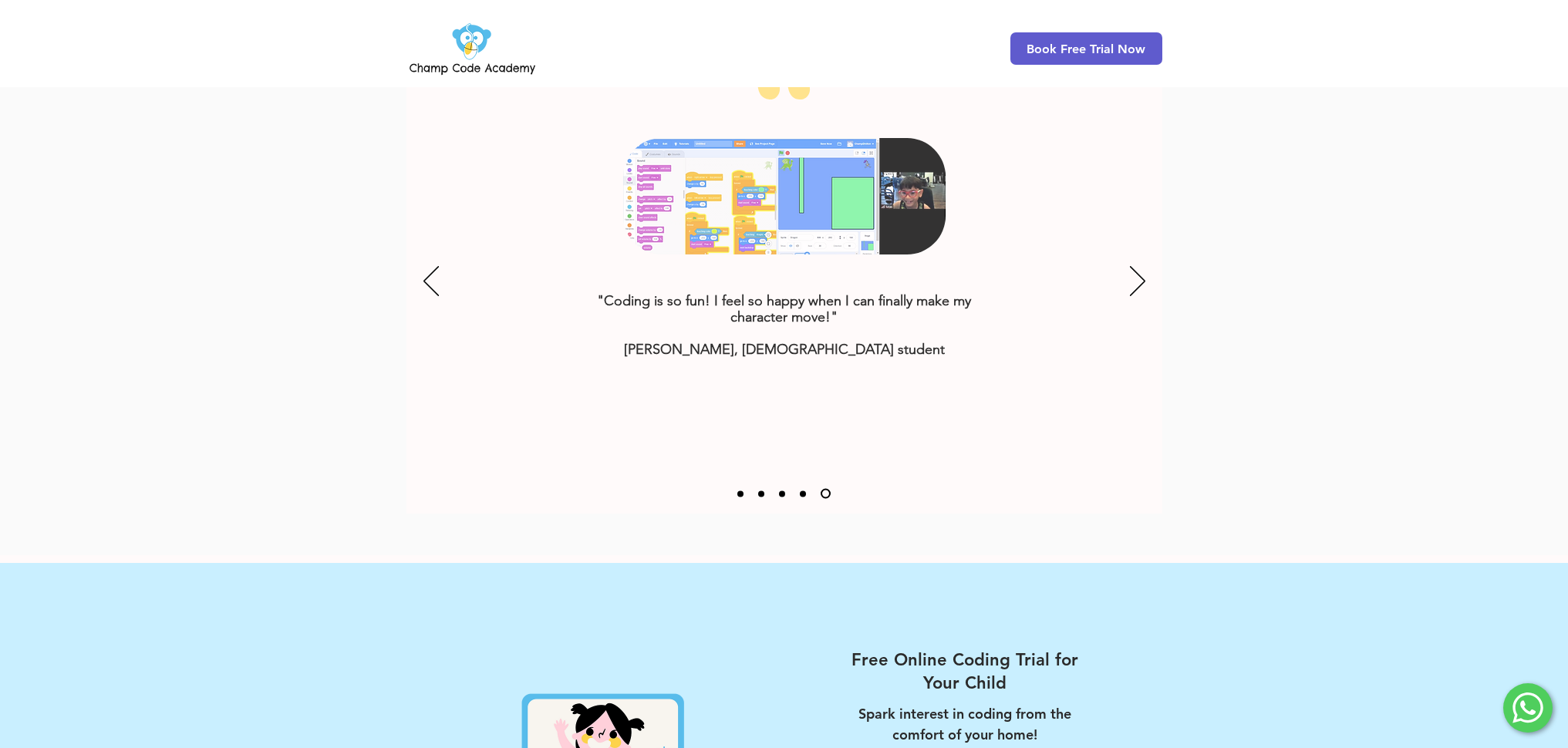
scroll to position [2292, 0]
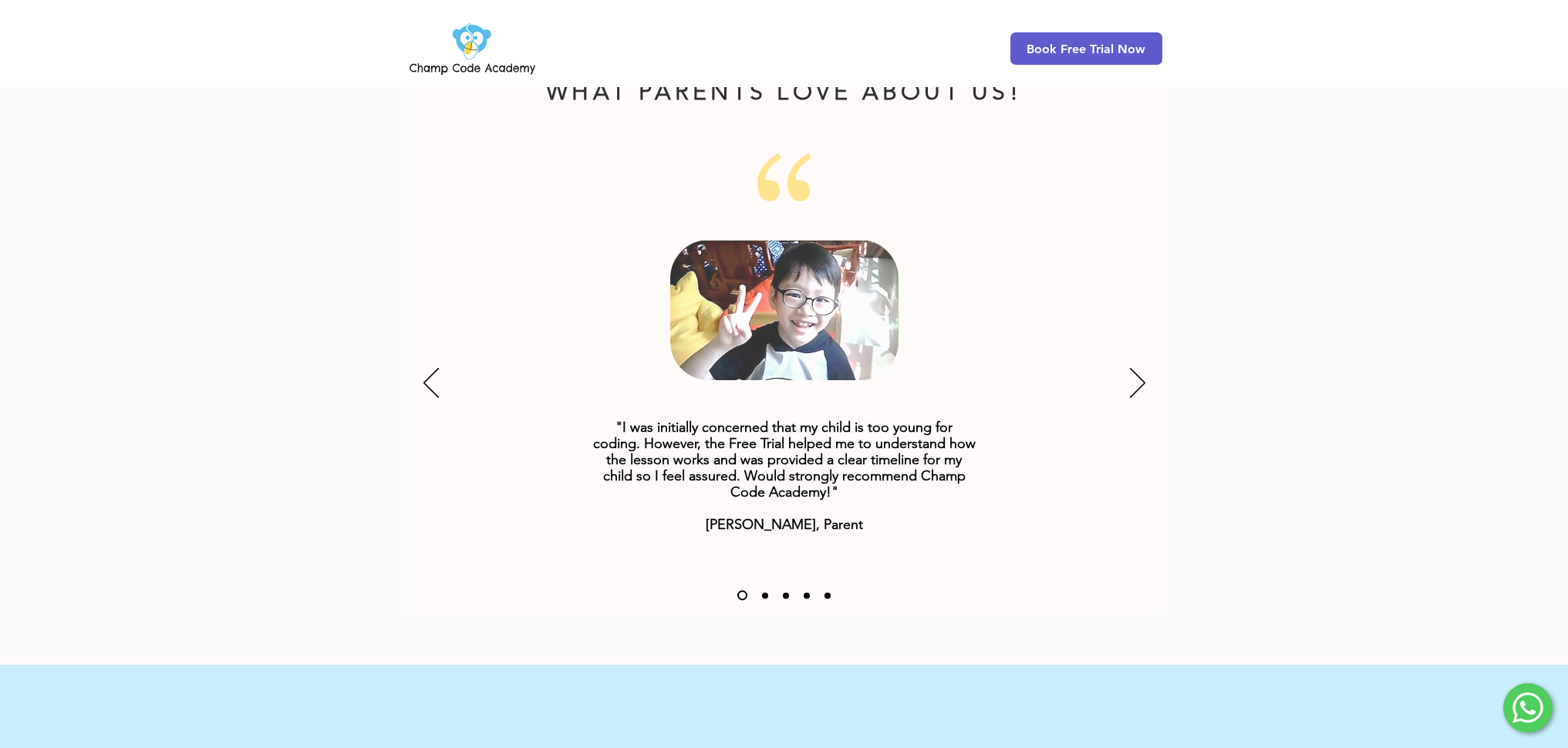
scroll to position [2292, 0]
